Goal: Task Accomplishment & Management: Use online tool/utility

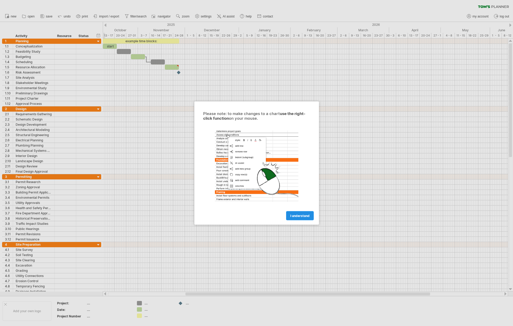
click at [297, 215] on span "I understand" at bounding box center [299, 216] width 19 height 4
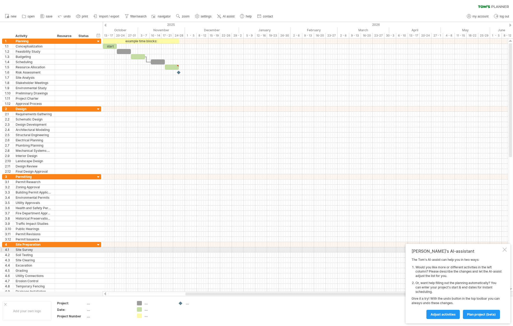
click at [505, 250] on div at bounding box center [504, 249] width 4 height 4
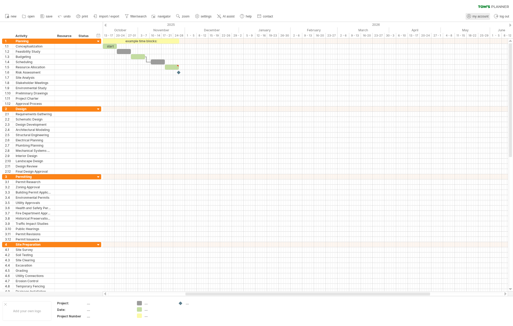
click at [483, 16] on span "my account" at bounding box center [480, 17] width 16 height 4
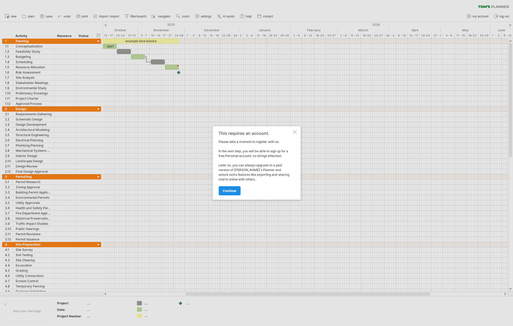
click at [229, 190] on span "continue" at bounding box center [230, 191] width 14 height 4
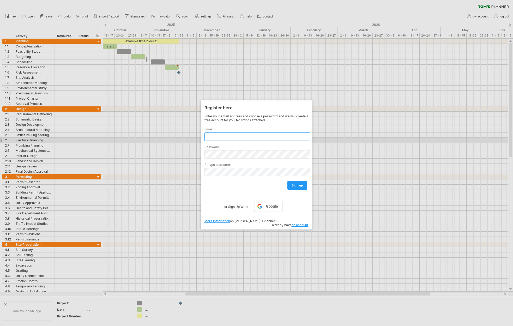
click at [228, 138] on input "text" at bounding box center [257, 136] width 106 height 8
click at [233, 135] on input "text" at bounding box center [257, 136] width 106 height 8
type input "**********"
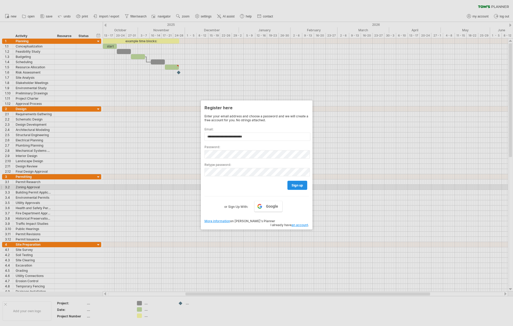
click at [303, 187] on span "sign up" at bounding box center [296, 185] width 11 height 4
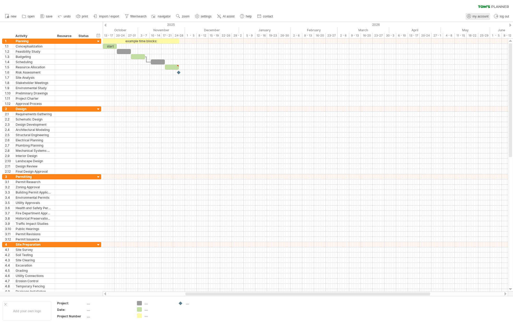
click at [470, 17] on icon at bounding box center [468, 16] width 5 height 5
type input "**********"
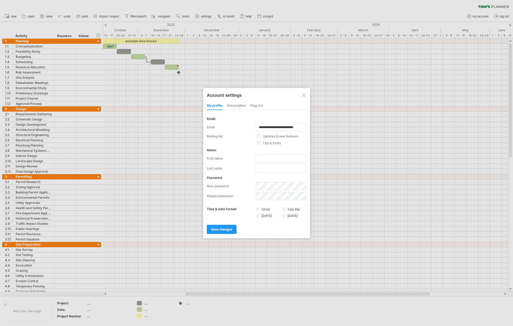
click at [234, 105] on div "subscription" at bounding box center [236, 106] width 19 height 8
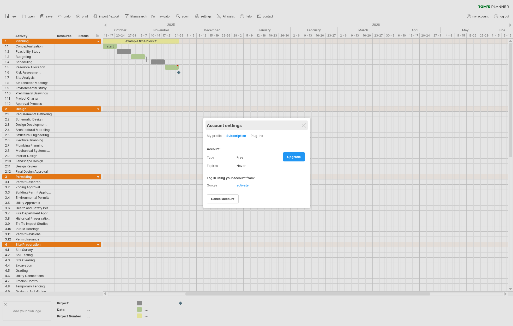
click at [305, 122] on div "Account settings" at bounding box center [257, 124] width 100 height 9
click at [302, 126] on div at bounding box center [303, 125] width 4 height 4
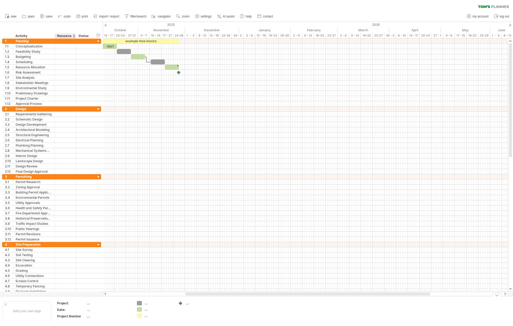
click at [70, 301] on div "Project:" at bounding box center [71, 303] width 29 height 4
click at [39, 309] on div "Add your own logo" at bounding box center [27, 311] width 49 height 20
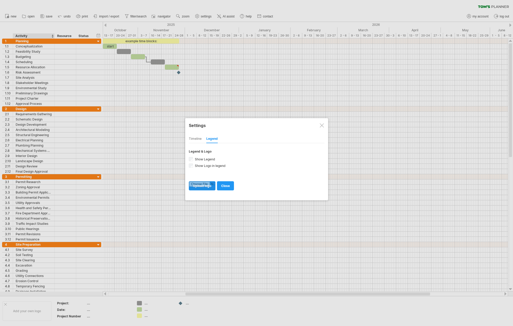
click at [209, 186] on input "file" at bounding box center [202, 185] width 26 height 9
click at [210, 188] on input "file" at bounding box center [202, 185] width 26 height 9
type input "**********"
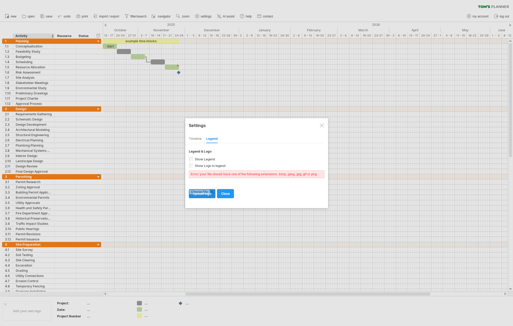
click at [208, 196] on input "file" at bounding box center [202, 193] width 26 height 9
type input "**********"
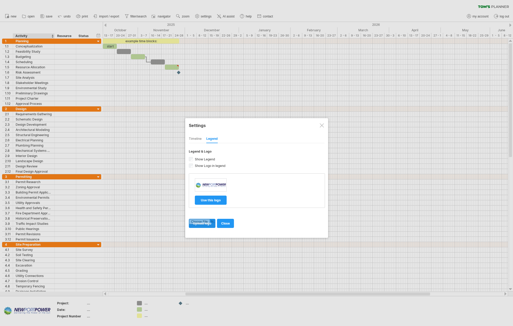
click at [201, 224] on input "file" at bounding box center [202, 223] width 26 height 9
click at [216, 200] on span "use this logo" at bounding box center [211, 200] width 20 height 4
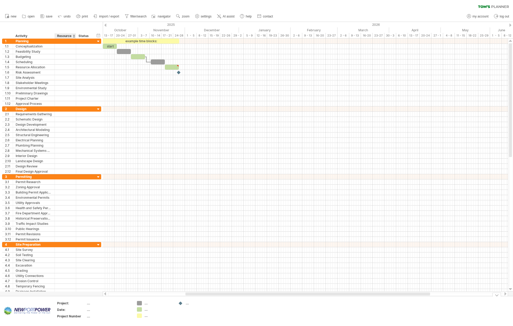
click at [77, 308] on div "Date:" at bounding box center [71, 309] width 29 height 4
click at [89, 304] on div "...." at bounding box center [109, 303] width 44 height 4
click at [98, 303] on div "...." at bounding box center [109, 303] width 44 height 4
click at [92, 303] on input "text" at bounding box center [108, 303] width 42 height 4
type input "**********"
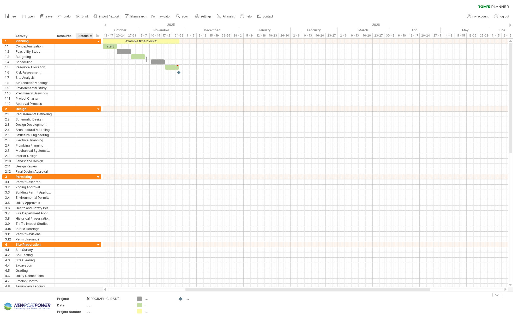
click at [97, 307] on div "...." at bounding box center [109, 305] width 44 height 4
click at [96, 307] on div "...." at bounding box center [109, 305] width 44 height 4
click at [89, 307] on input "text" at bounding box center [108, 305] width 42 height 4
type input "********"
click at [93, 314] on div "...." at bounding box center [109, 311] width 44 height 4
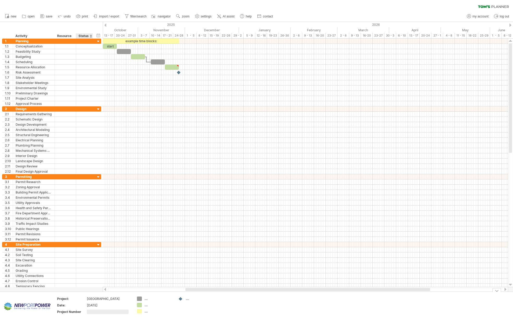
click at [90, 314] on input "text" at bounding box center [108, 311] width 42 height 4
click at [92, 315] on td "...." at bounding box center [109, 312] width 44 height 6
click at [91, 314] on input "text" at bounding box center [108, 311] width 42 height 4
type input "******"
click at [147, 299] on div "...." at bounding box center [158, 298] width 28 height 4
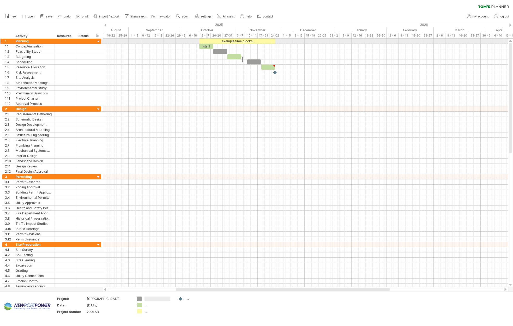
click at [207, 44] on div at bounding box center [305, 41] width 405 height 5
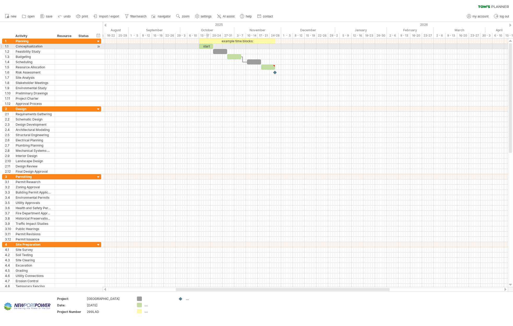
click at [207, 48] on div "start" at bounding box center [206, 46] width 14 height 5
click at [206, 46] on div "*****" at bounding box center [206, 46] width 14 height 5
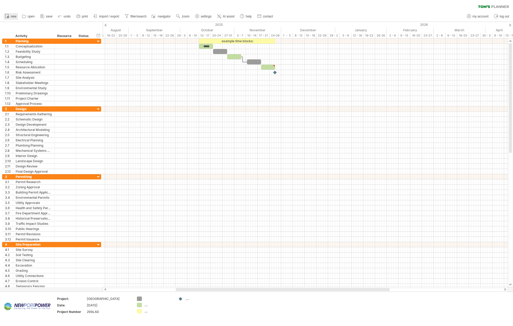
click at [14, 17] on span "new" at bounding box center [14, 17] width 6 height 4
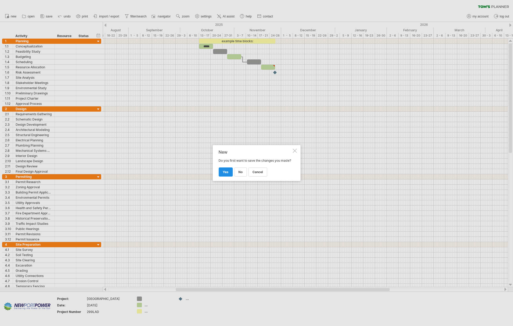
click at [226, 172] on span "yes" at bounding box center [226, 172] width 6 height 4
